Goal: Task Accomplishment & Management: Manage account settings

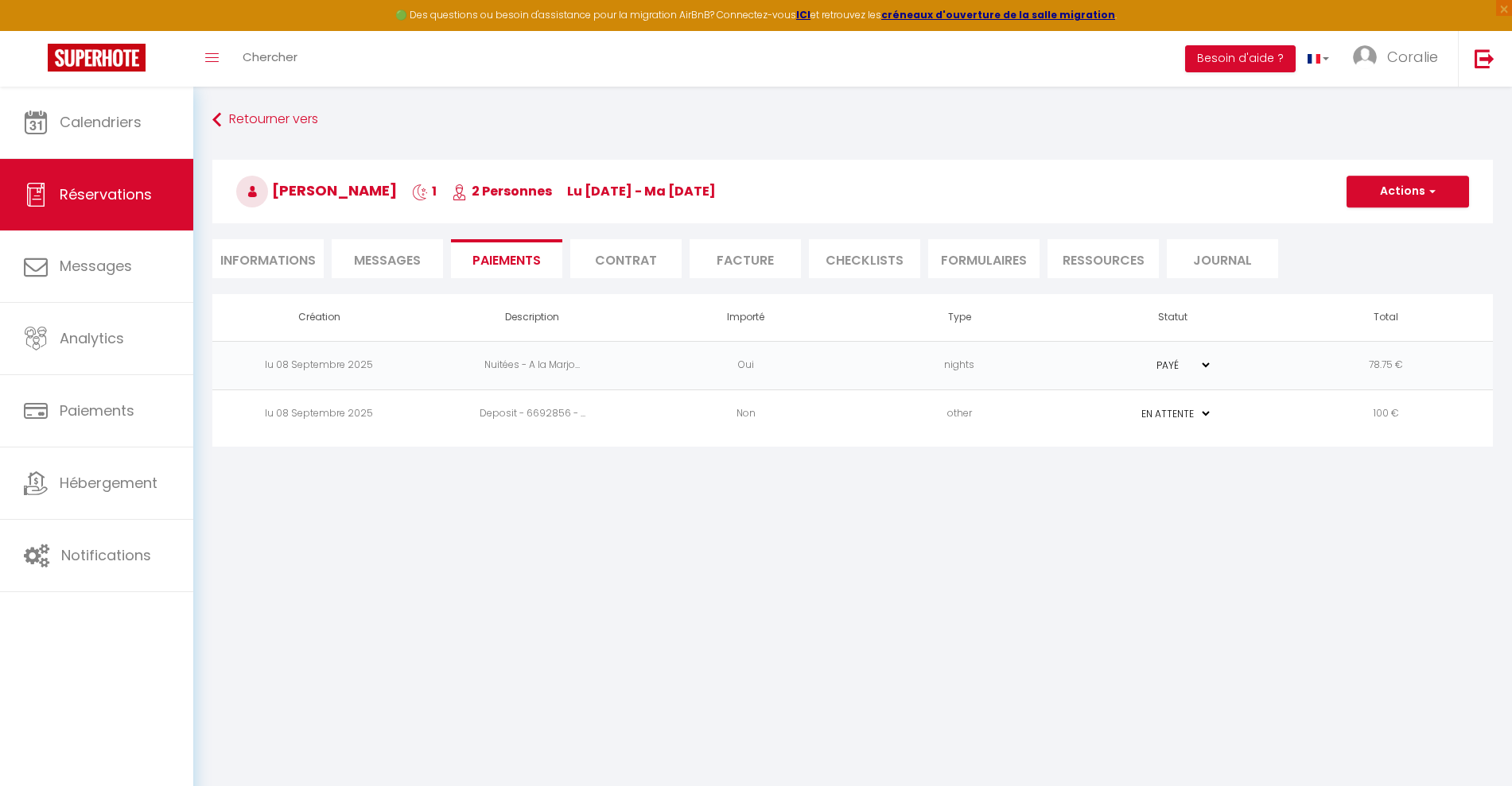
select select "0"
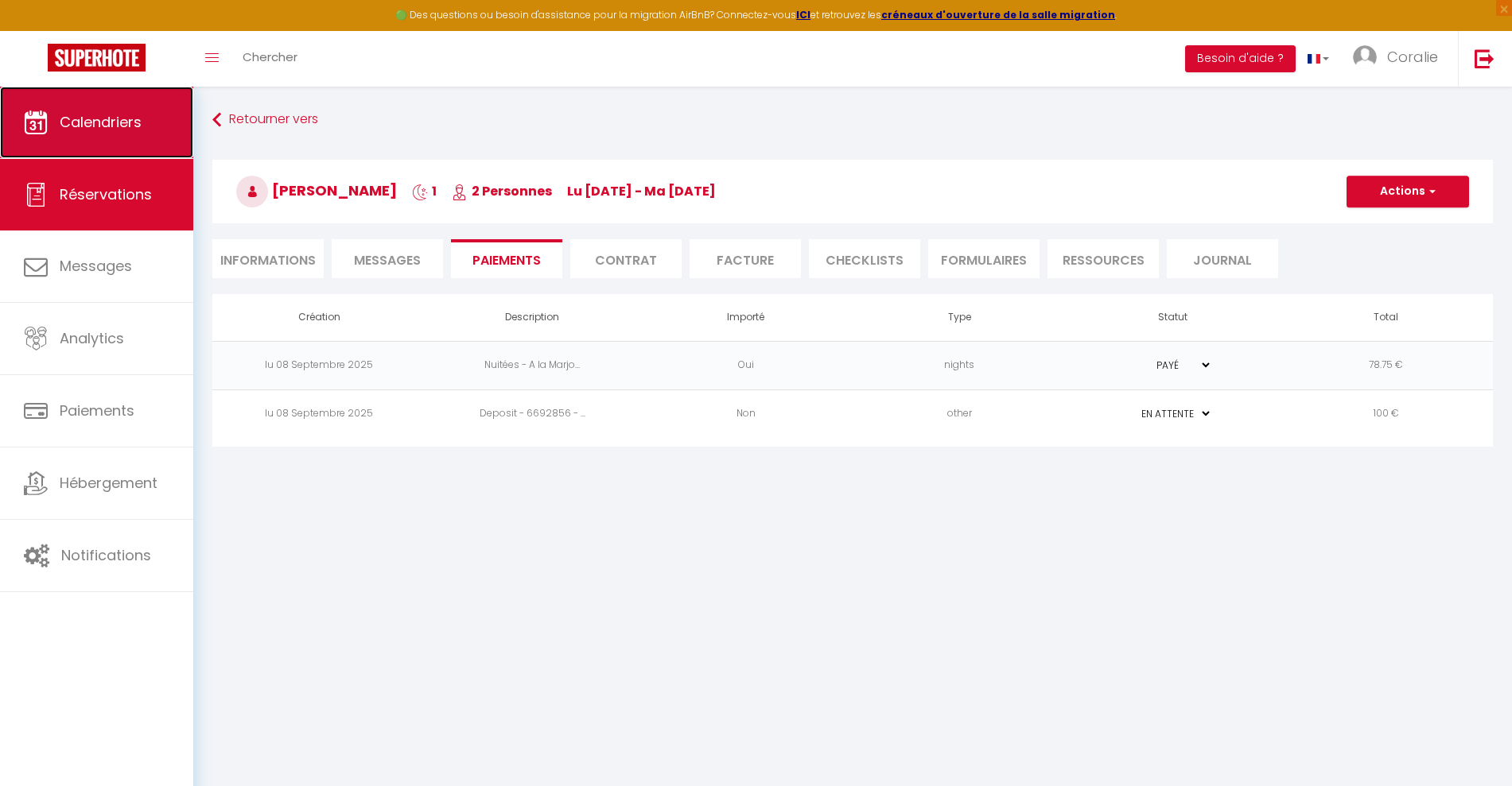
click at [158, 116] on link "Calendriers" at bounding box center [96, 122] width 194 height 71
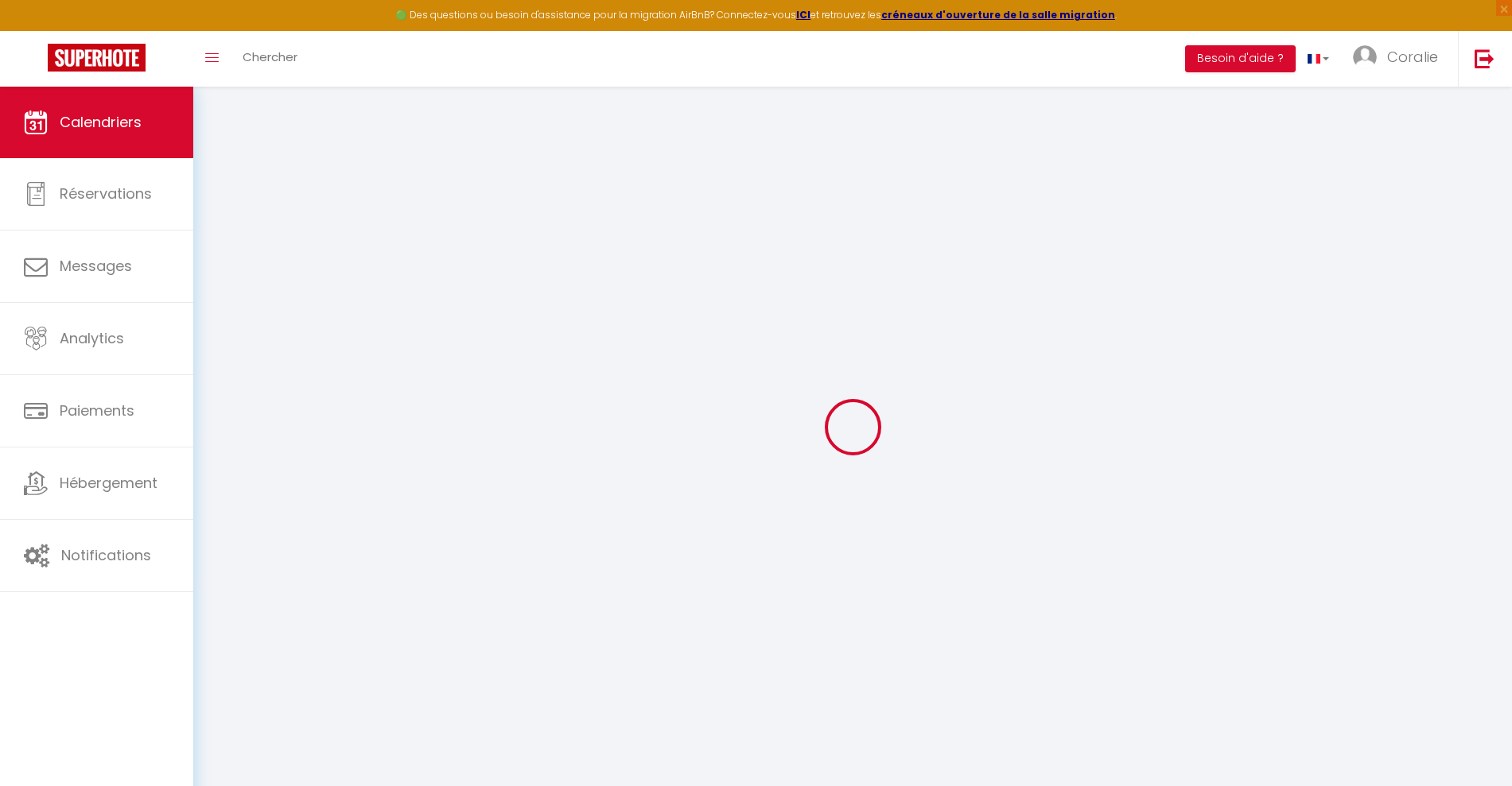
select select
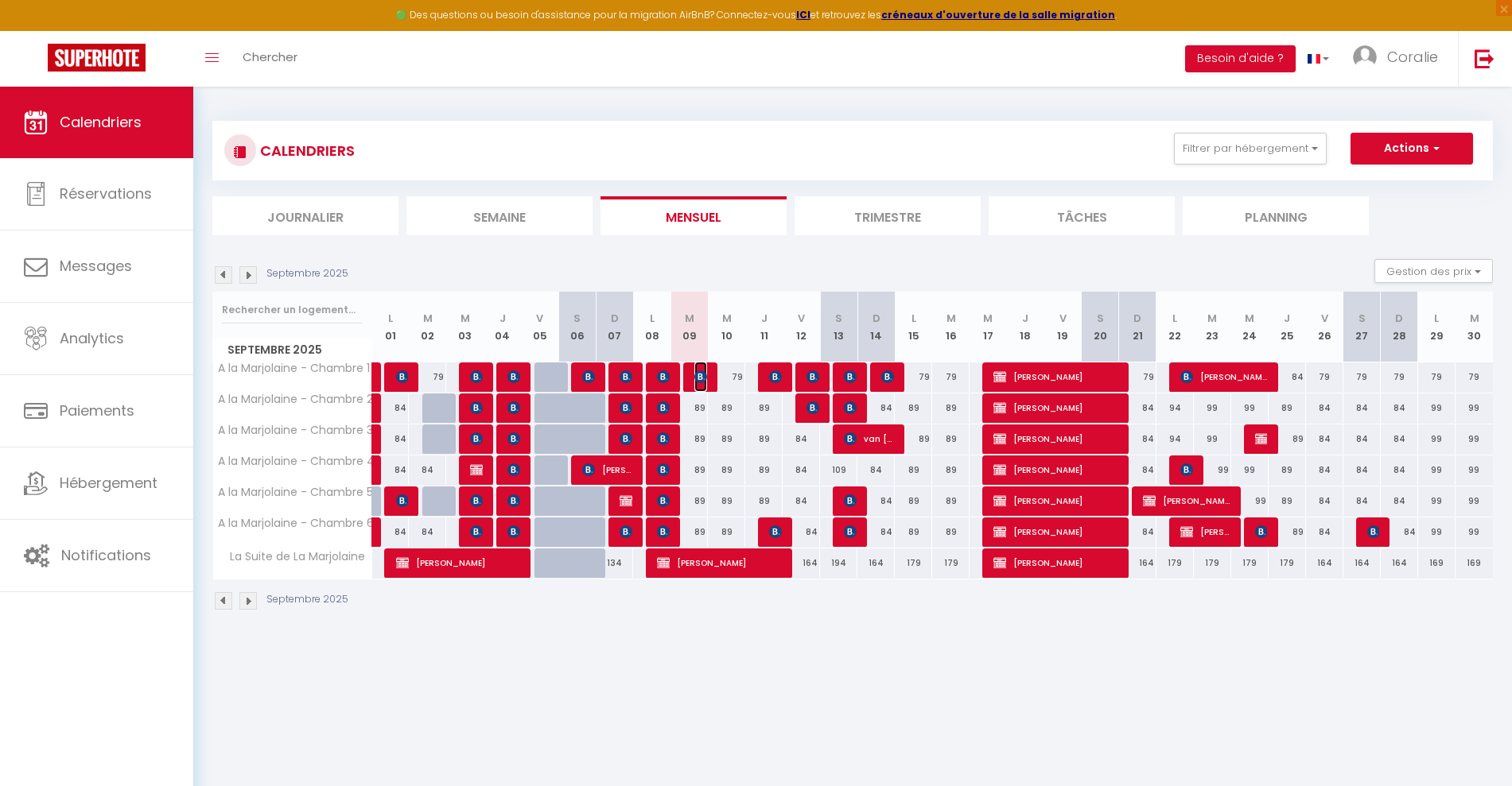
click at [698, 375] on img at bounding box center [701, 377] width 13 height 13
select select "OK"
select select "KO"
select select "0"
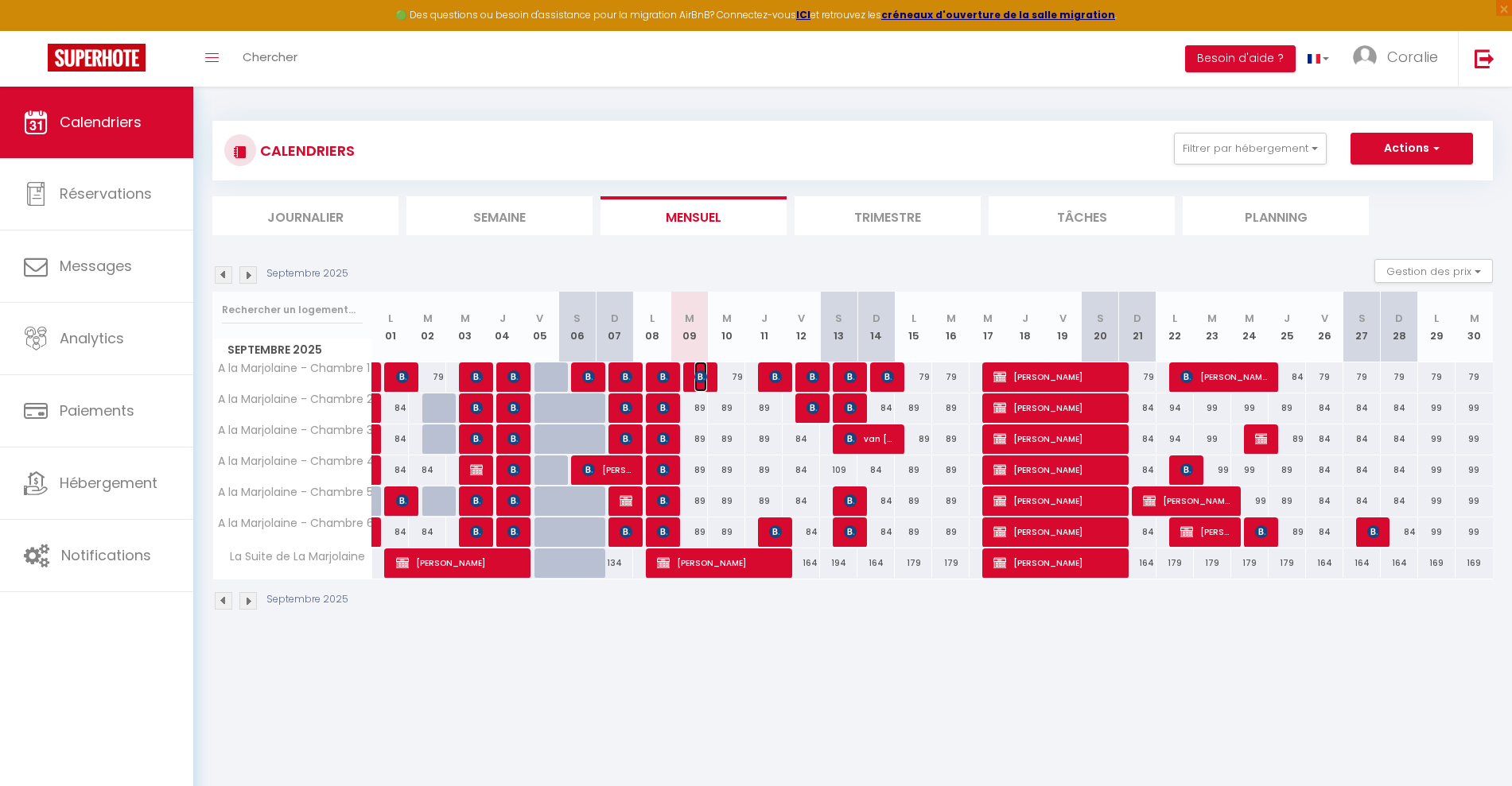
select select "1"
select select
